Goal: Task Accomplishment & Management: Use online tool/utility

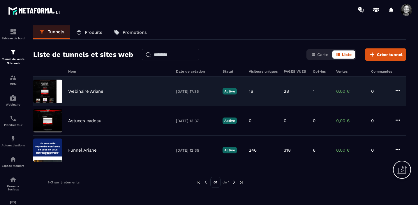
click at [88, 91] on p "Webinaire Ariane" at bounding box center [85, 90] width 35 height 5
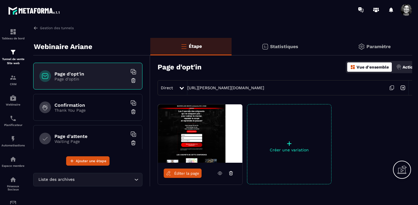
click at [290, 144] on p "+" at bounding box center [289, 143] width 84 height 8
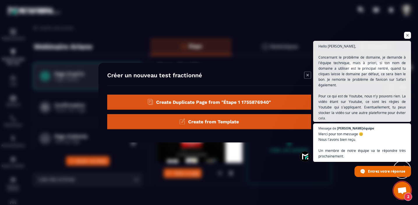
scroll to position [6625, 0]
click at [222, 102] on span "Create Duplicate Page from "Étape 1 1755876940"" at bounding box center [213, 102] width 115 height 6
click at [407, 35] on span "Ouvrir le chat" at bounding box center [407, 35] width 7 height 7
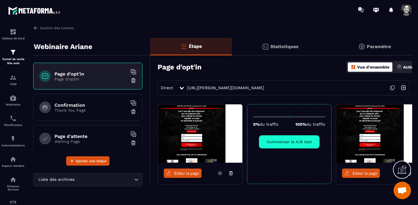
click at [365, 174] on span "Éditer la page" at bounding box center [364, 173] width 25 height 4
